Goal: Download file/media

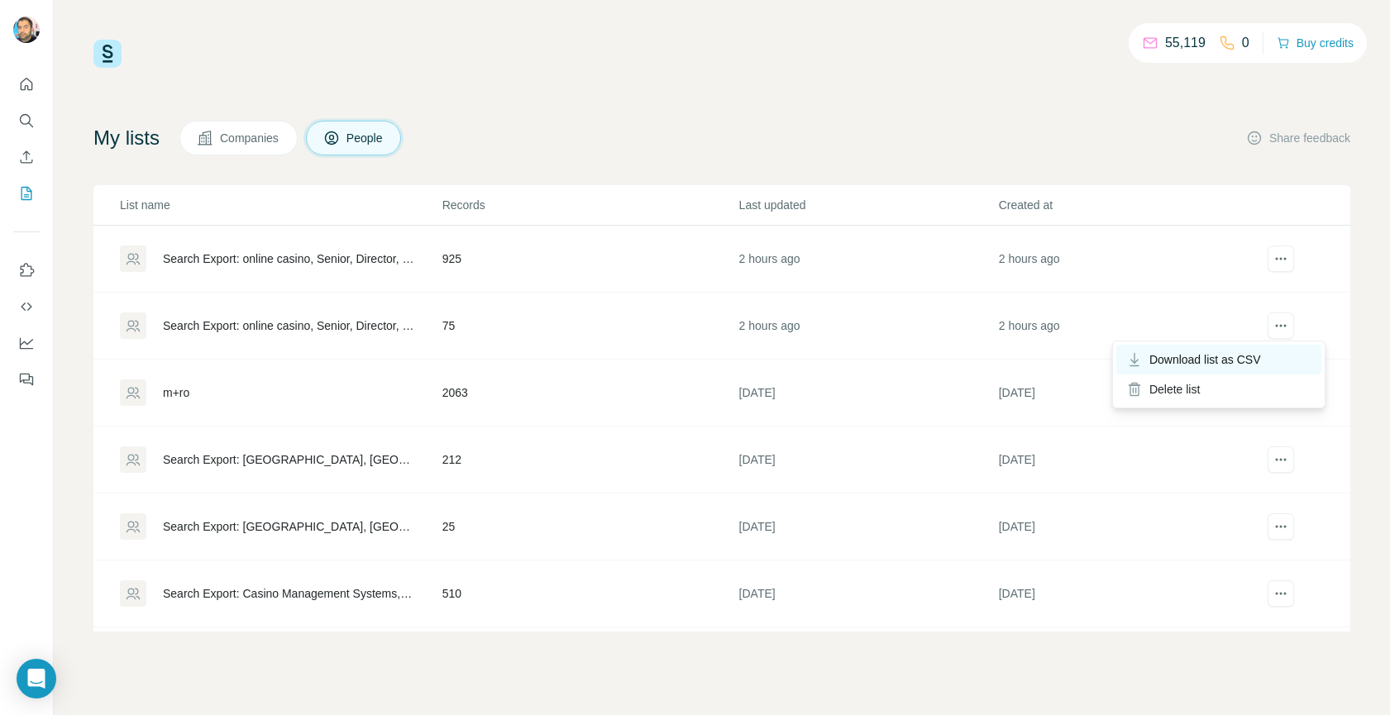
click at [1233, 362] on span "Download list as CSV" at bounding box center [1205, 359] width 112 height 17
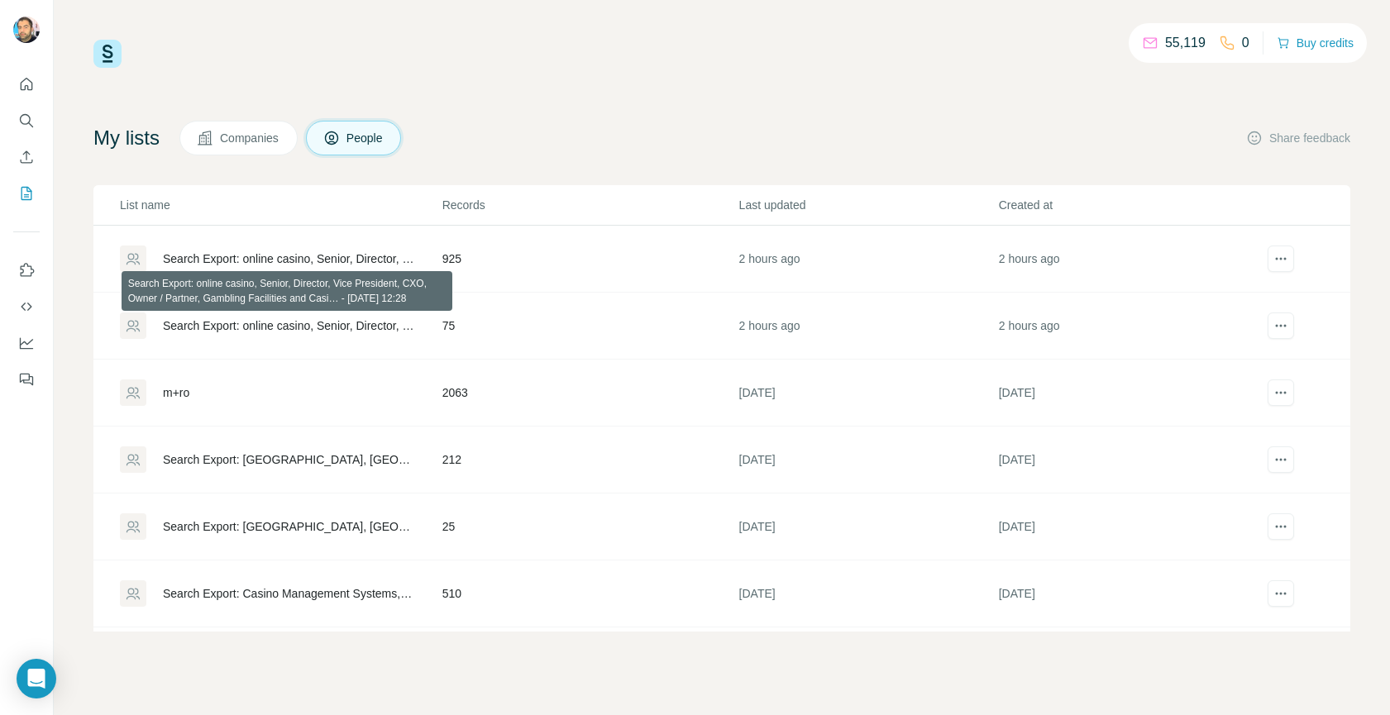
click at [330, 328] on div "Search Export: online casino, Senior, Director, Vice President, CXO, Owner / Pa…" at bounding box center [288, 325] width 251 height 17
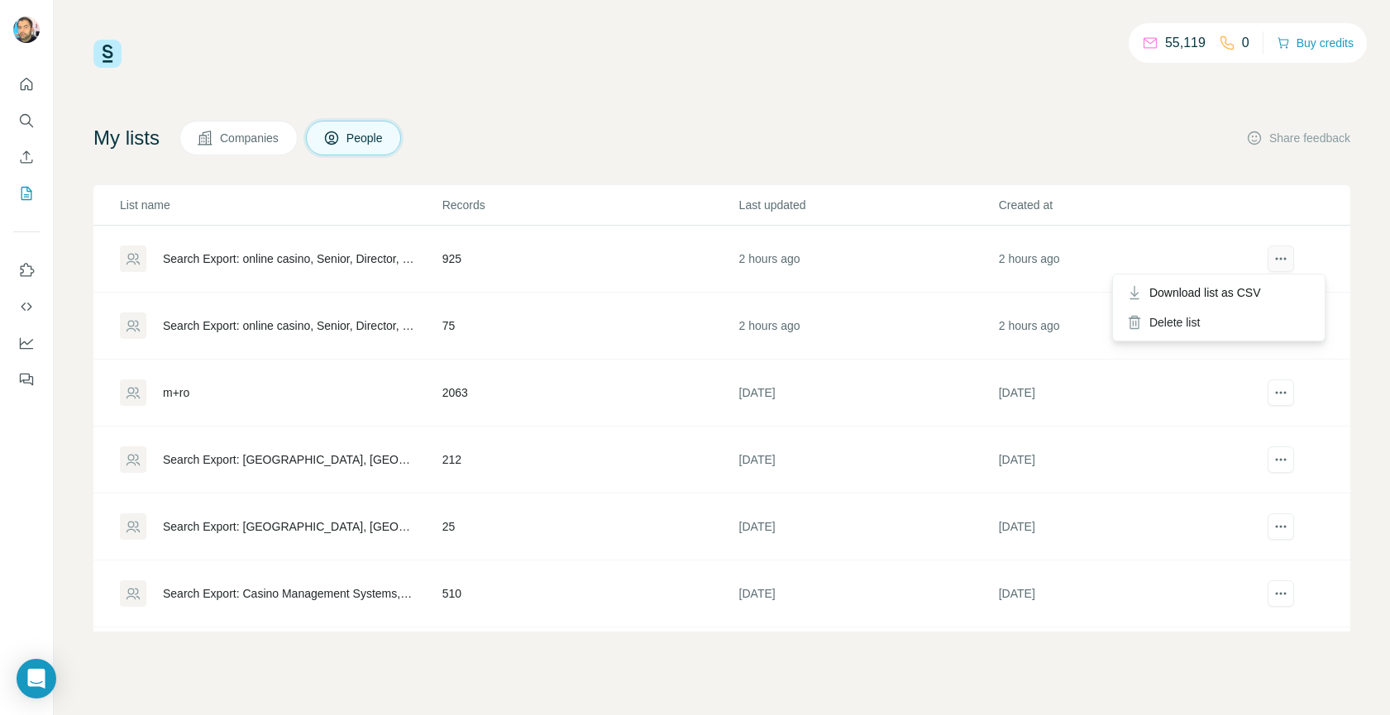
click at [1272, 260] on icon "actions" at bounding box center [1280, 259] width 17 height 17
click at [1225, 292] on span "Download list as CSV" at bounding box center [1205, 292] width 112 height 17
